Goal: Information Seeking & Learning: Learn about a topic

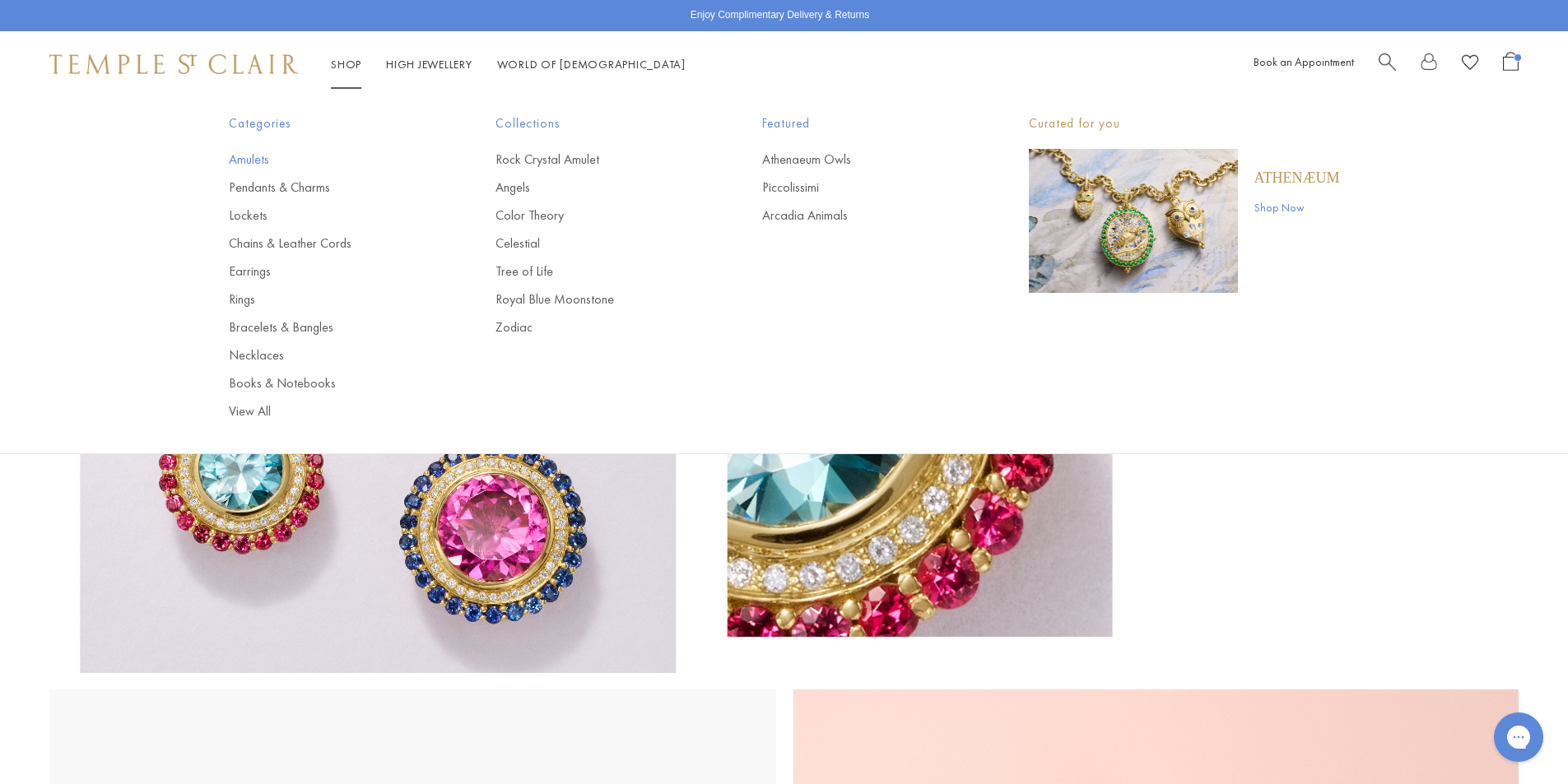
click at [258, 163] on link "Amulets" at bounding box center [329, 160] width 200 height 18
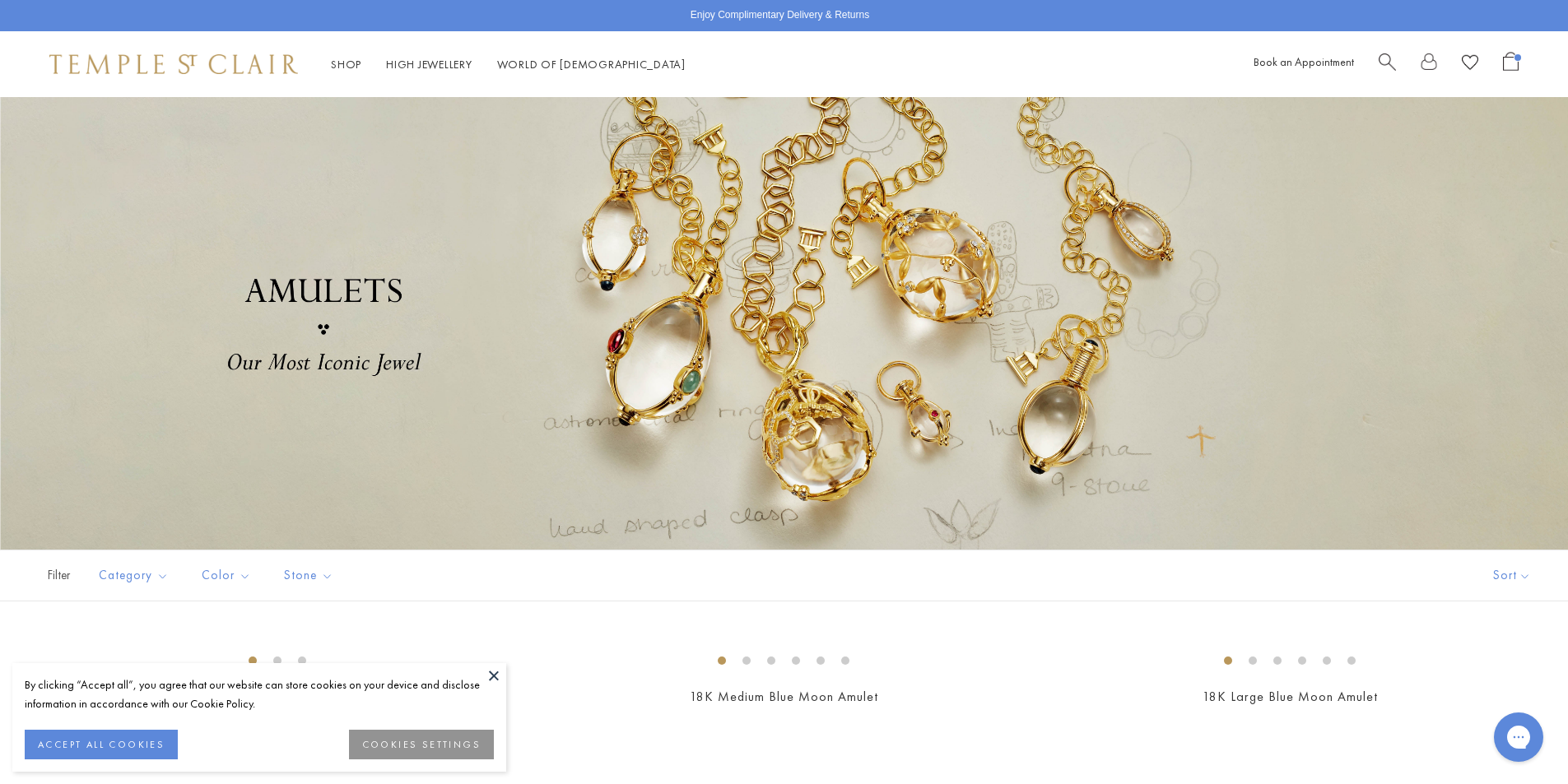
click at [1384, 55] on span "Search" at bounding box center [1387, 60] width 17 height 17
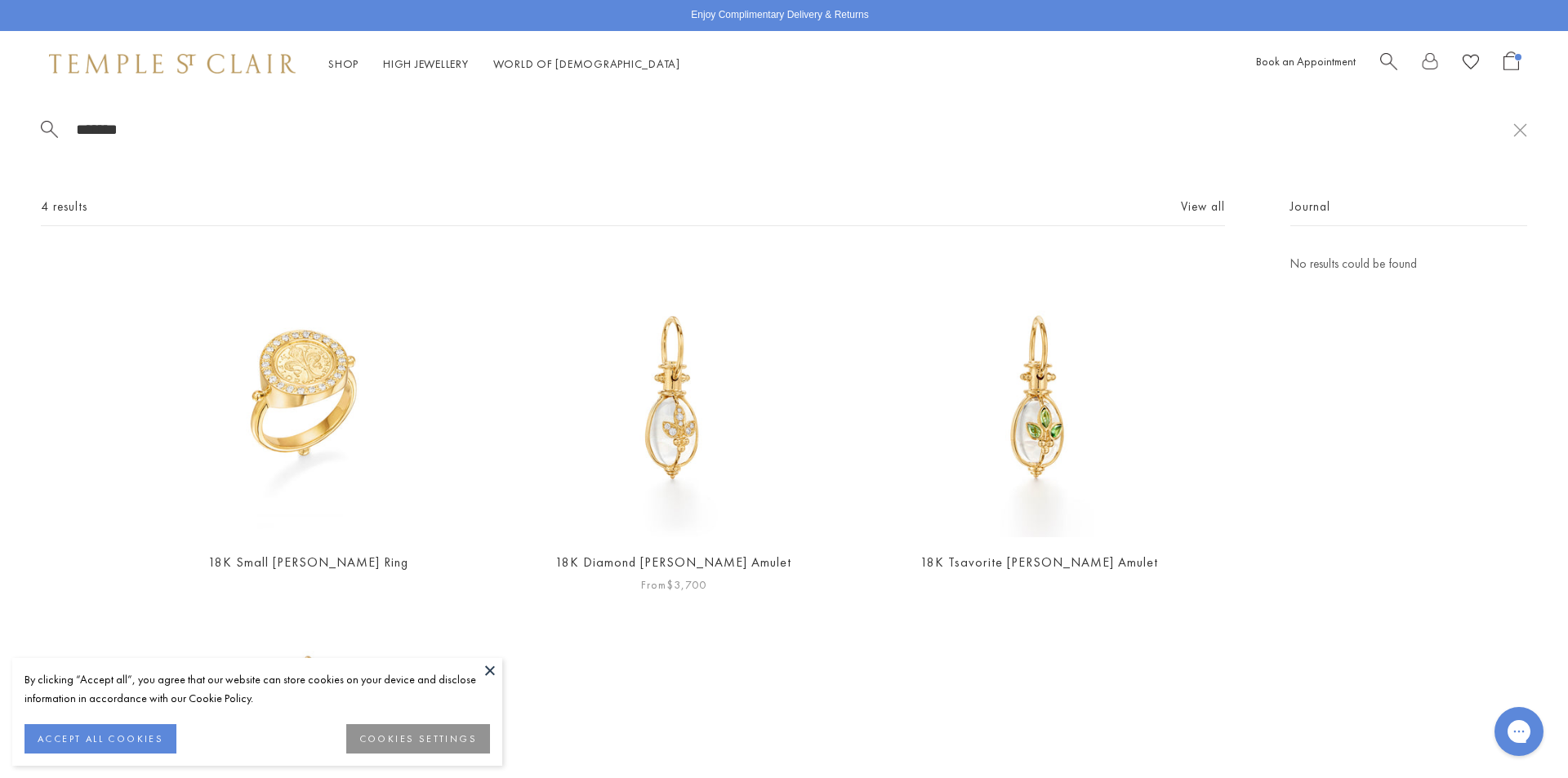
type input "*******"
click at [686, 472] on img at bounding box center [673, 395] width 284 height 284
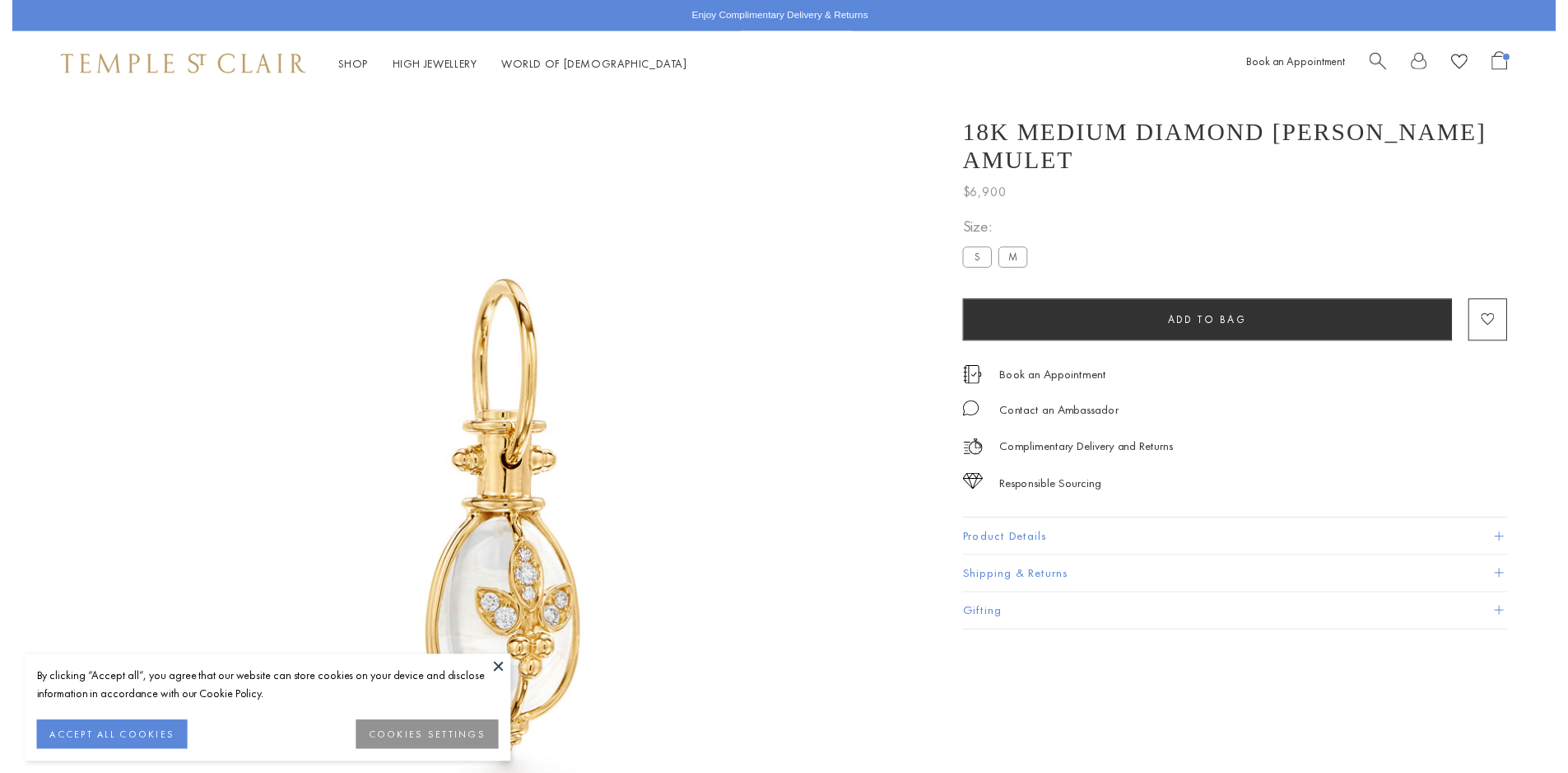
scroll to position [3, 0]
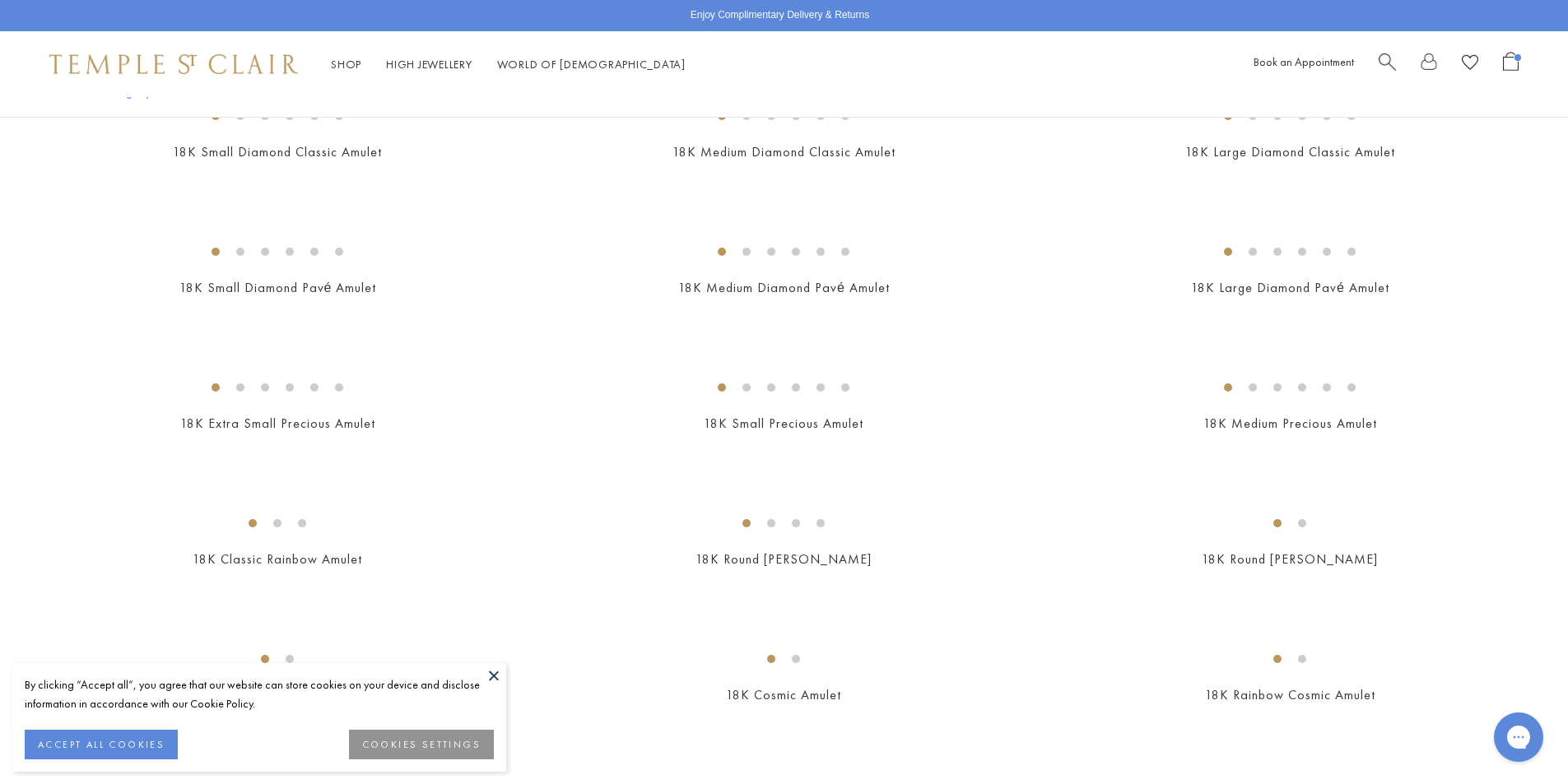
scroll to position [1728, 0]
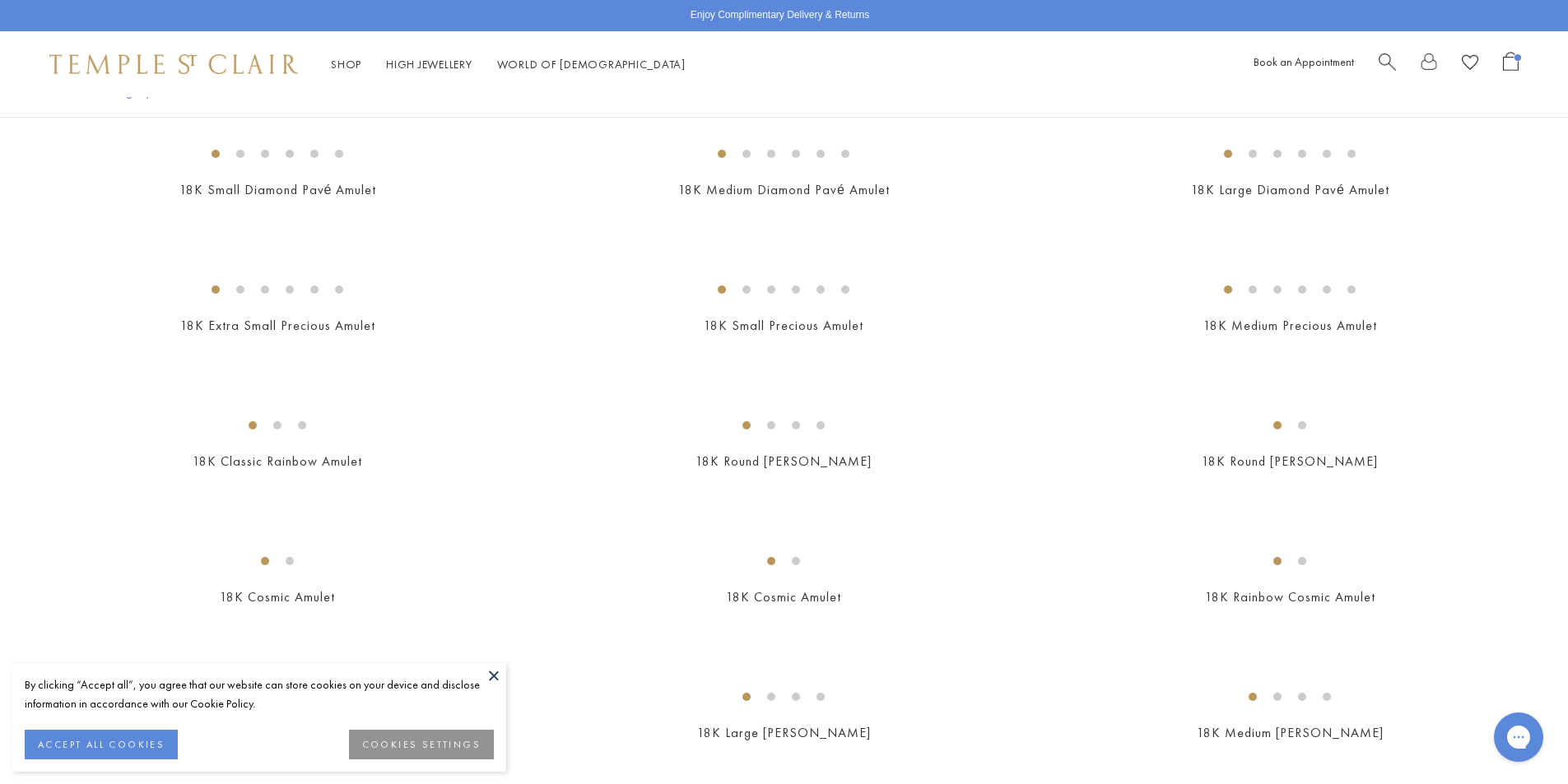
click at [1396, 57] on div at bounding box center [1448, 64] width 140 height 26
click at [1389, 59] on span "Search" at bounding box center [1387, 60] width 17 height 17
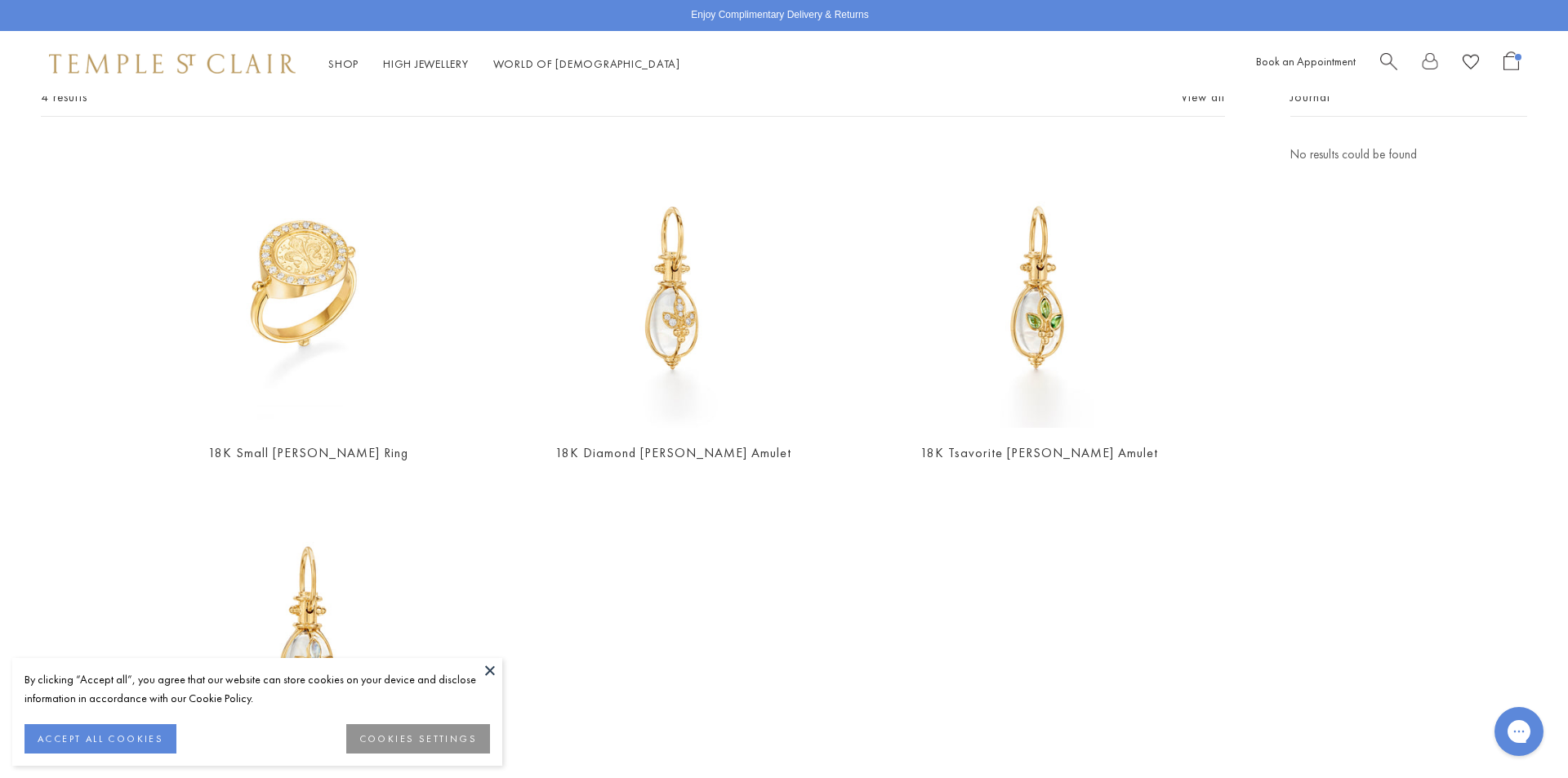
scroll to position [254, 0]
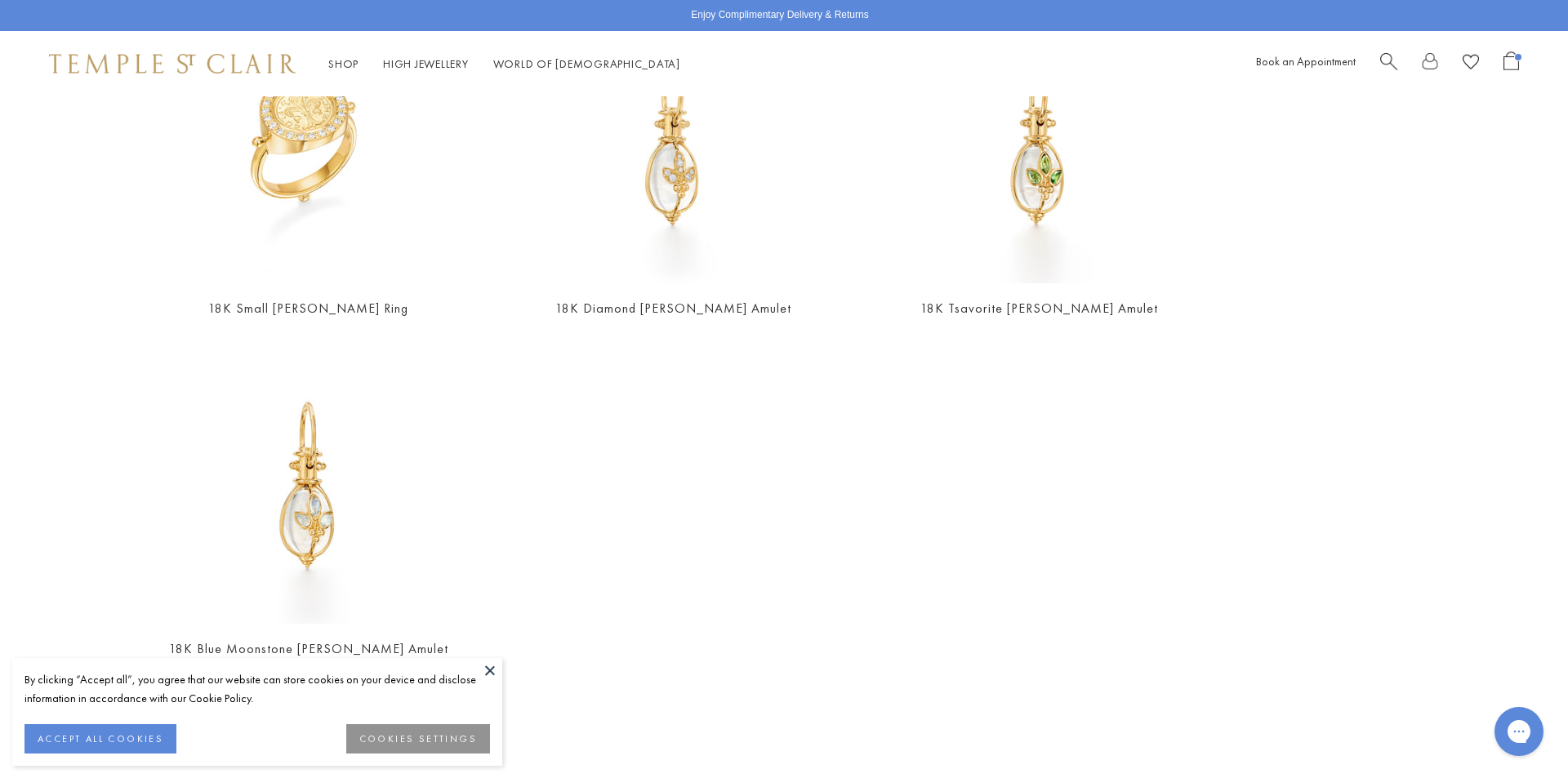
type input "******"
click at [339, 525] on img at bounding box center [308, 482] width 284 height 284
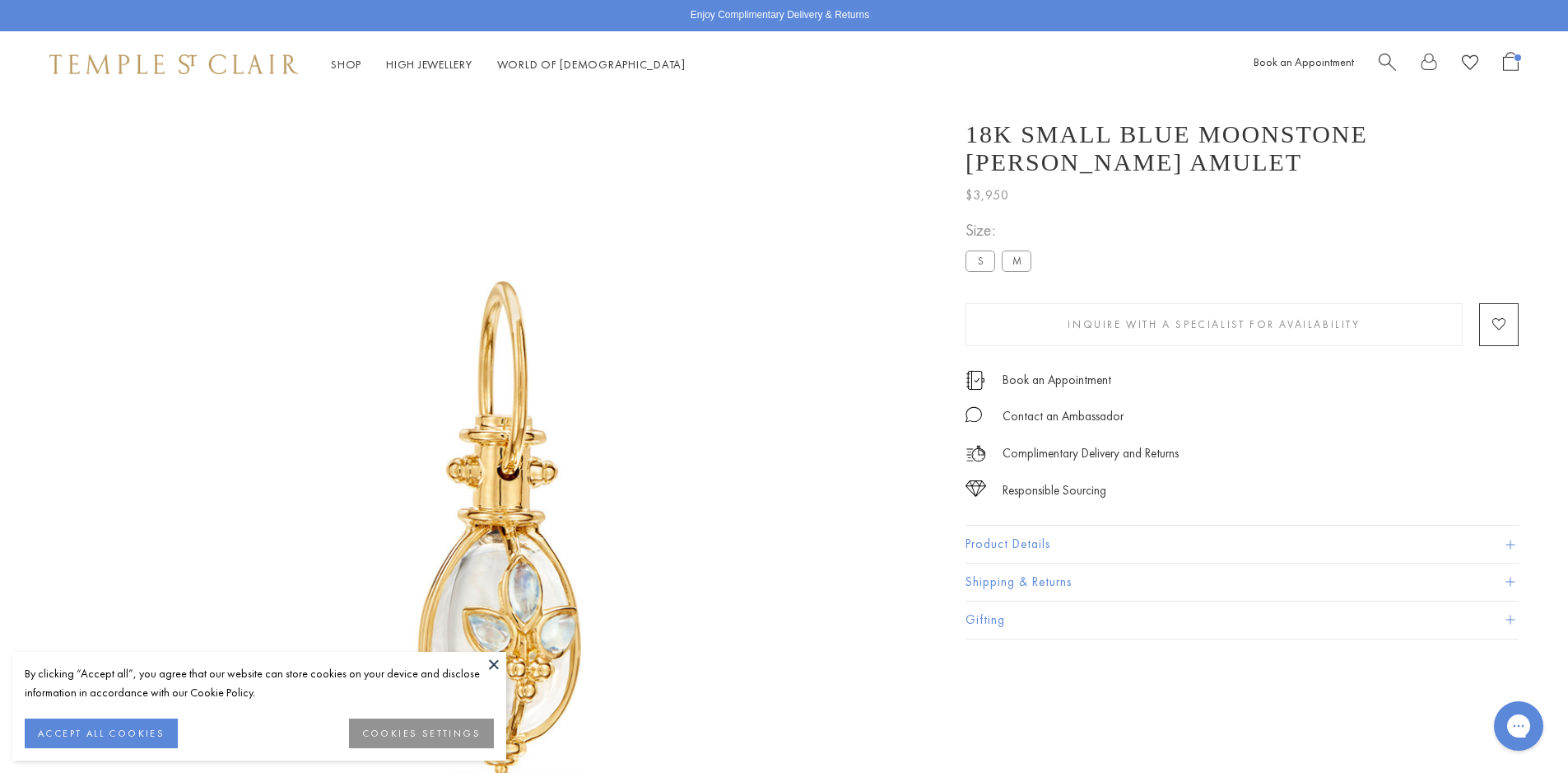
scroll to position [98, 0]
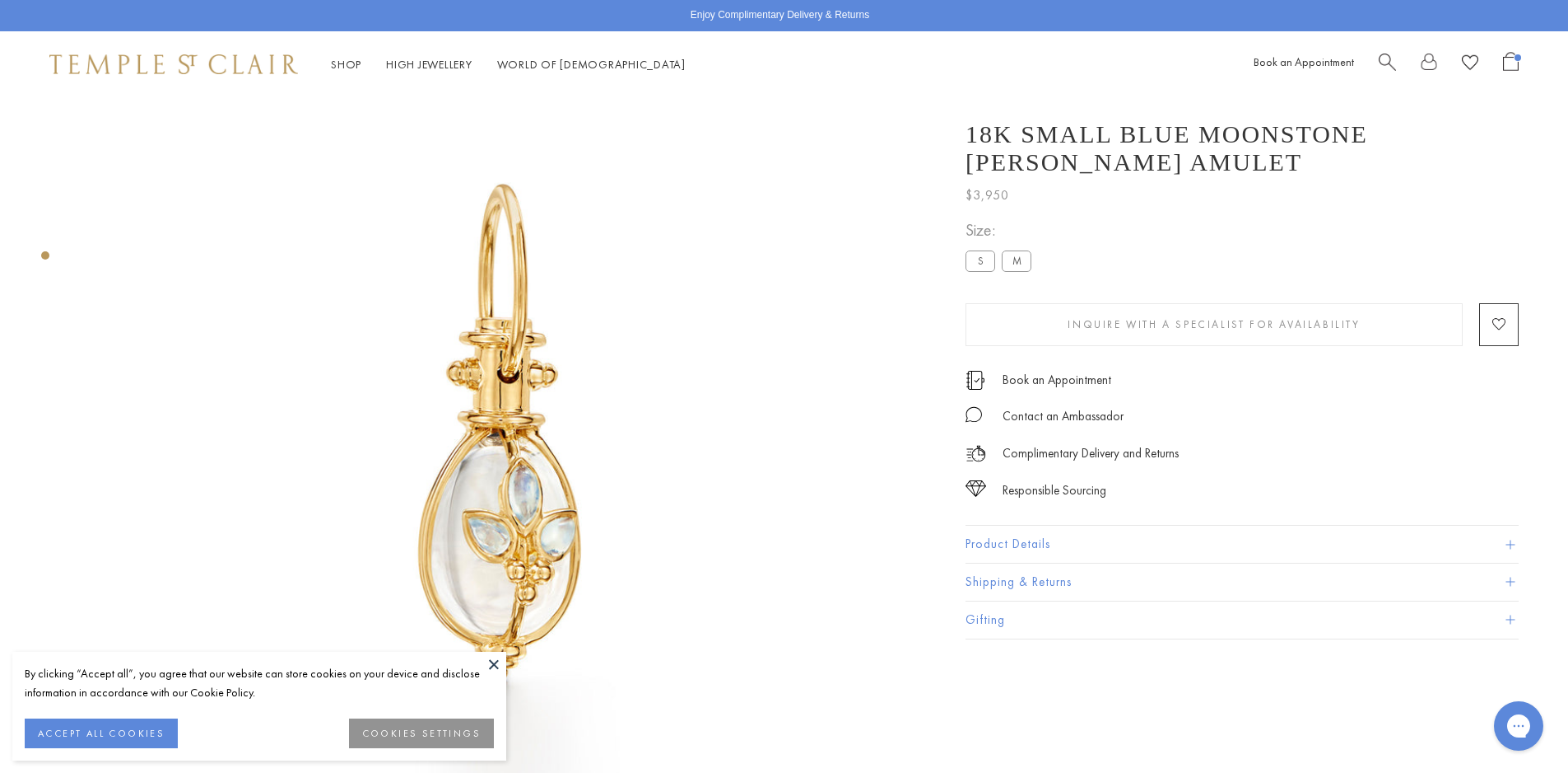
click at [1064, 551] on button "Product Details" at bounding box center [1242, 544] width 554 height 37
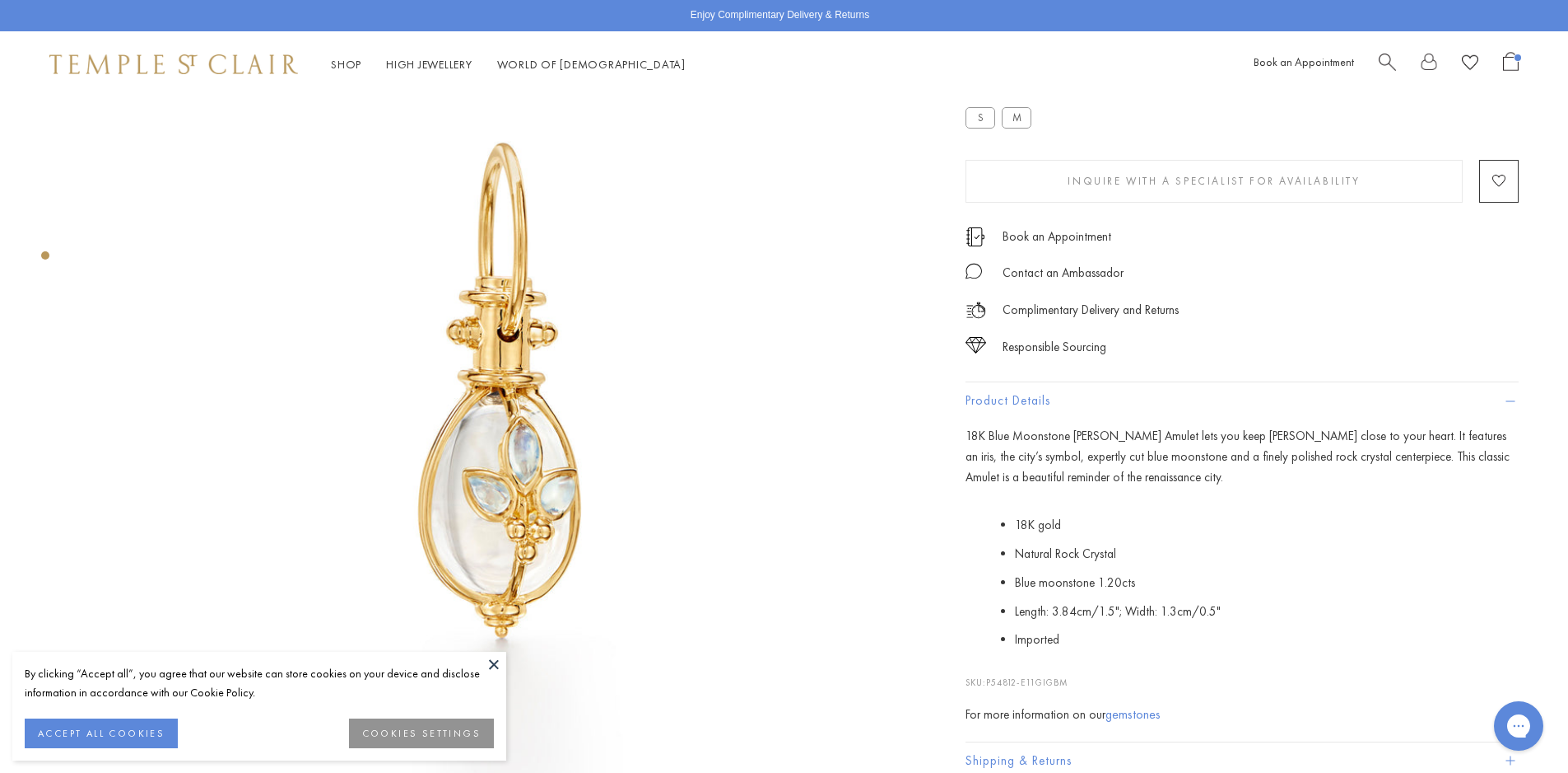
scroll to position [0, 0]
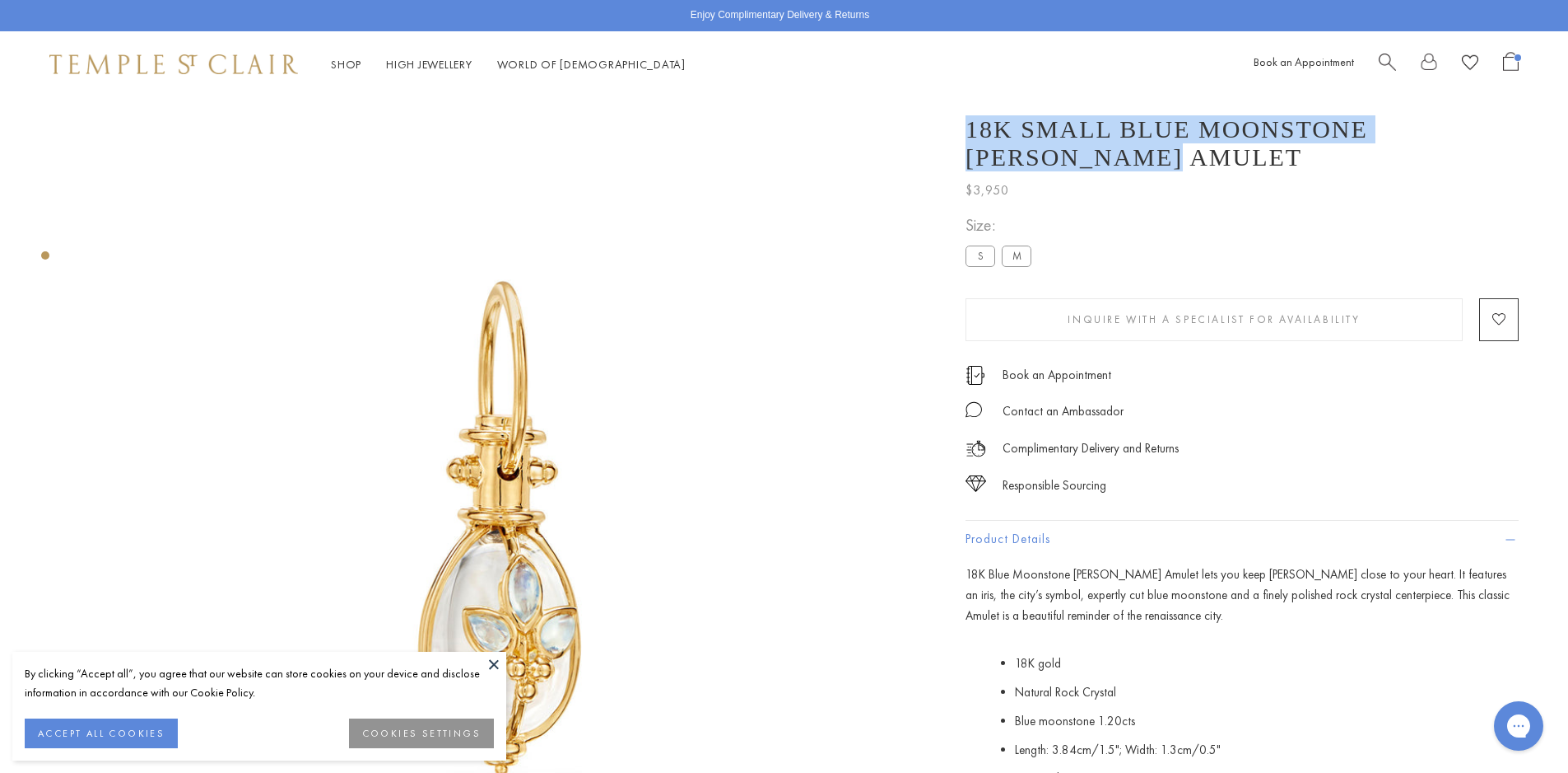
drag, startPoint x: 1087, startPoint y: 162, endPoint x: 963, endPoint y: 124, distance: 129.7
click at [963, 124] on div "18K Small Blue Moonstone [PERSON_NAME] Amulet $3,950 18K Blue Moonstone [PERSON…" at bounding box center [1230, 526] width 577 height 857
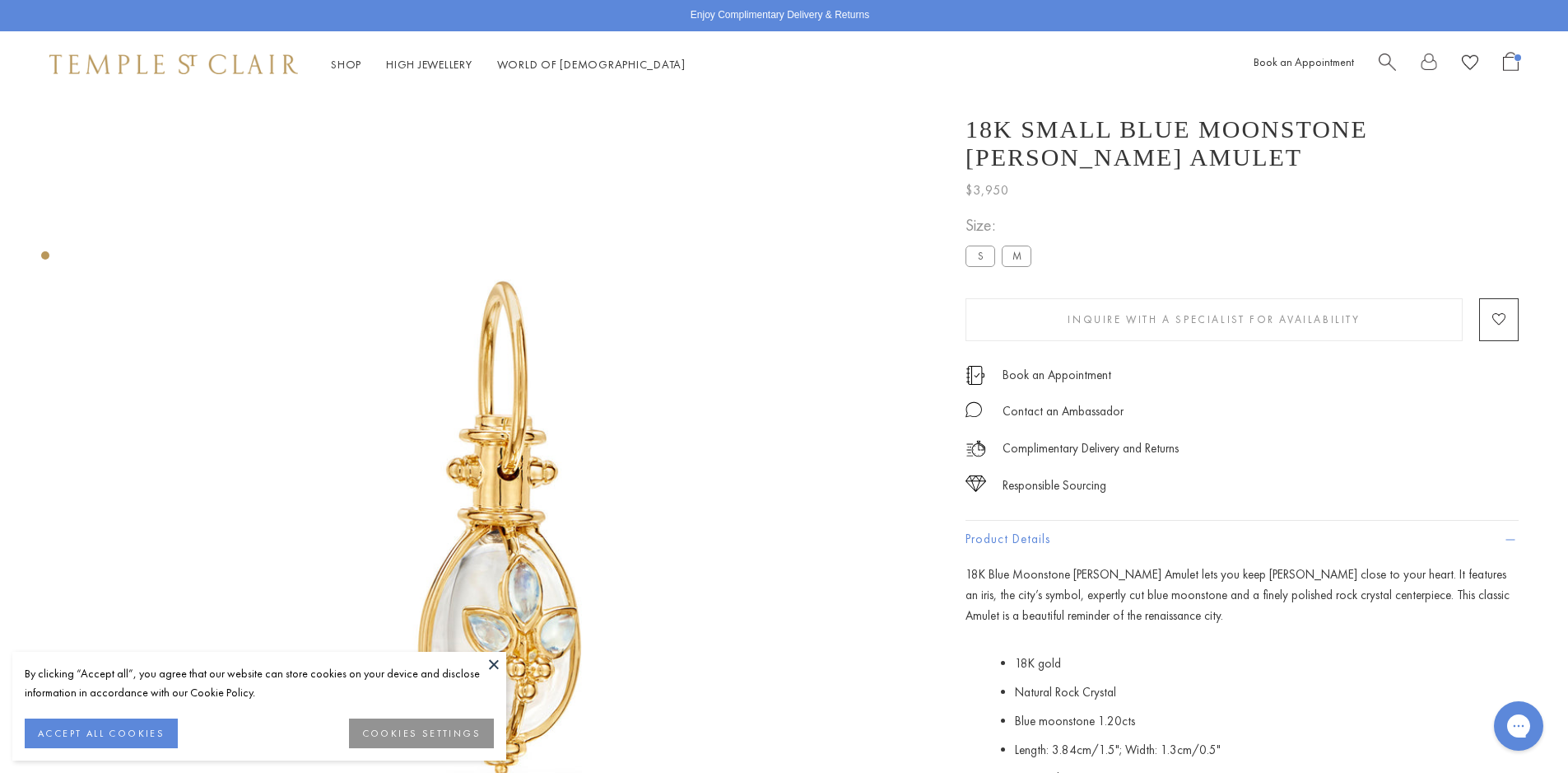
click at [487, 665] on button at bounding box center [494, 663] width 25 height 25
